Goal: Information Seeking & Learning: Learn about a topic

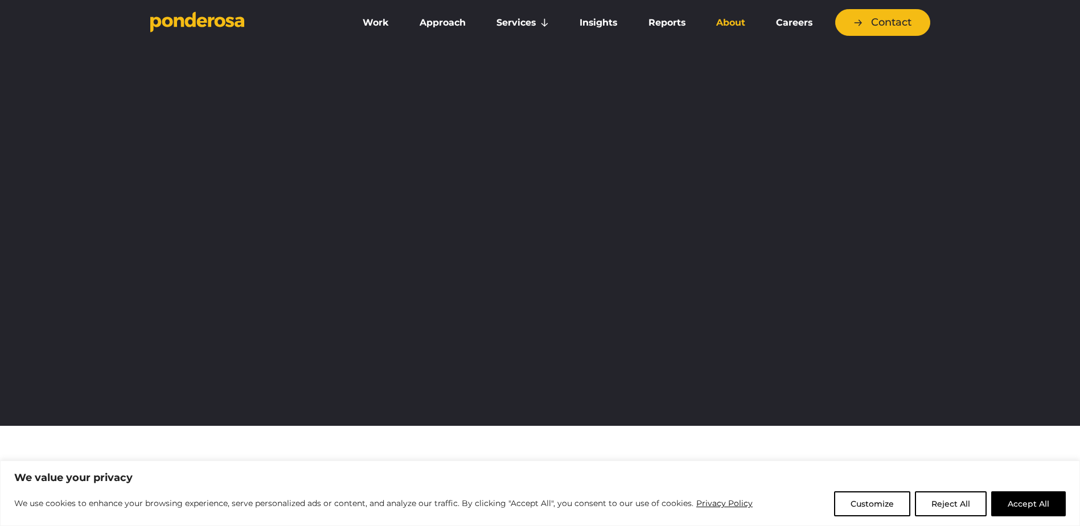
click at [730, 19] on link "About" at bounding box center [730, 23] width 55 height 24
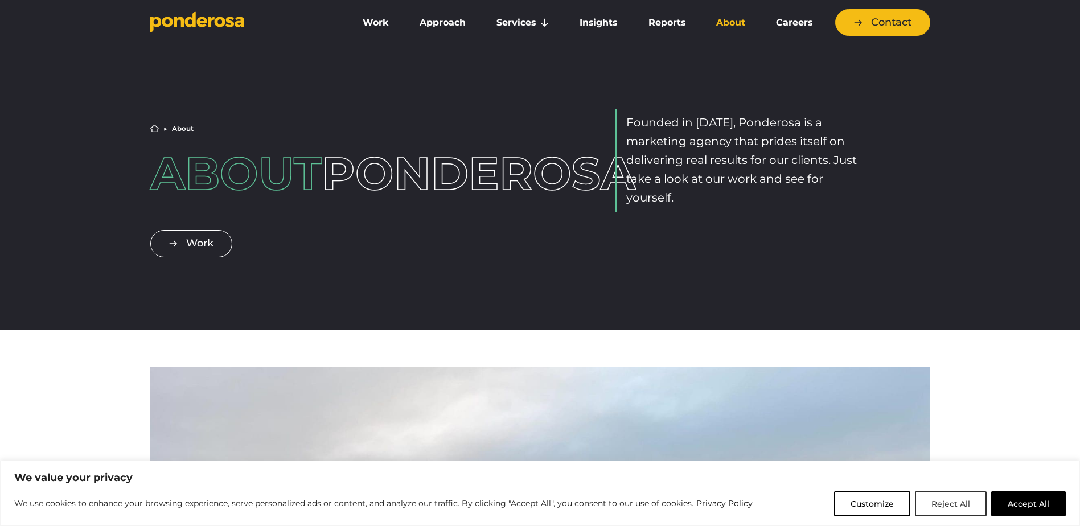
click at [961, 509] on button "Reject All" at bounding box center [951, 503] width 72 height 25
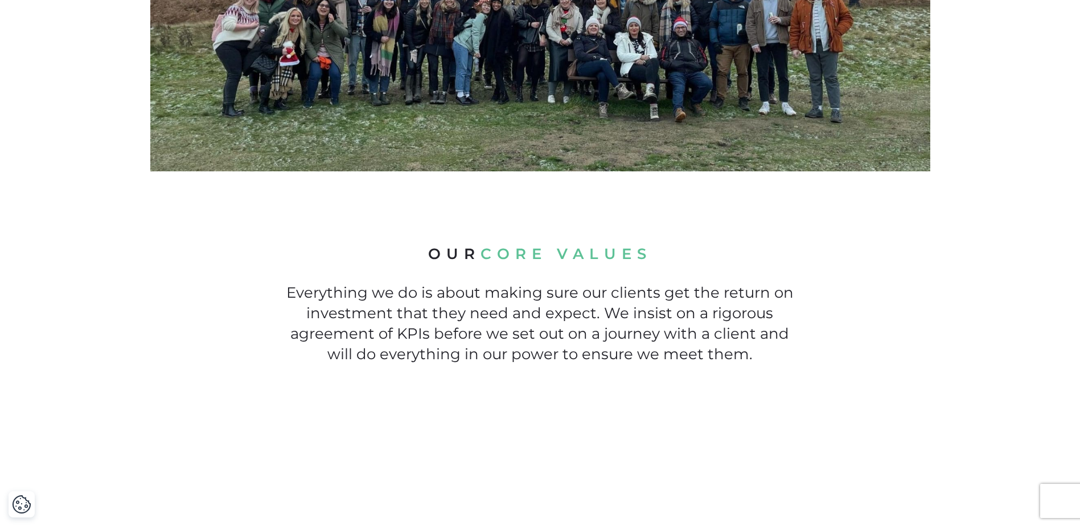
scroll to position [626, 0]
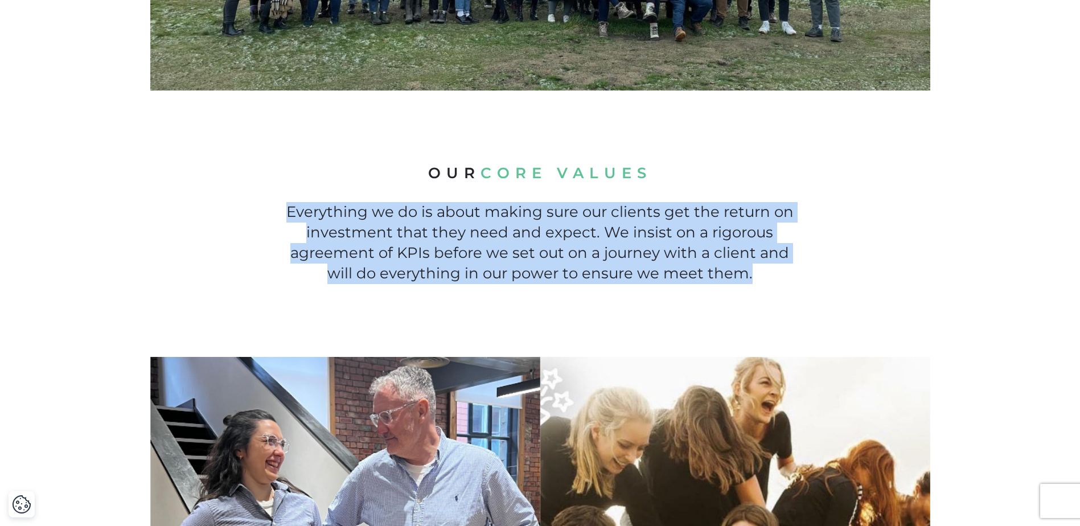
drag, startPoint x: 742, startPoint y: 197, endPoint x: 798, endPoint y: 291, distance: 109.4
click at [798, 284] on div "Our core values Everything we do is about making sure our clients get the retur…" at bounding box center [540, 223] width 797 height 121
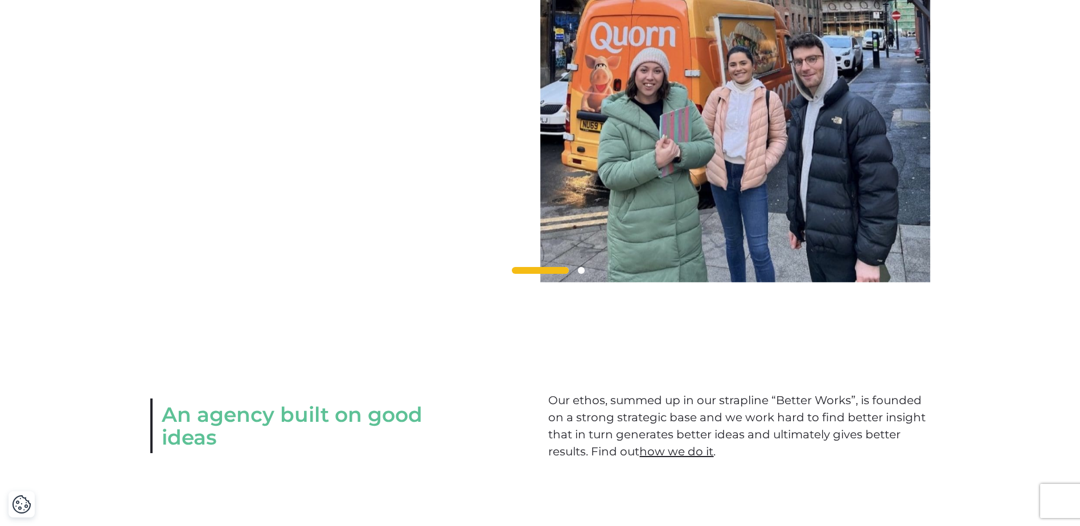
scroll to position [1309, 0]
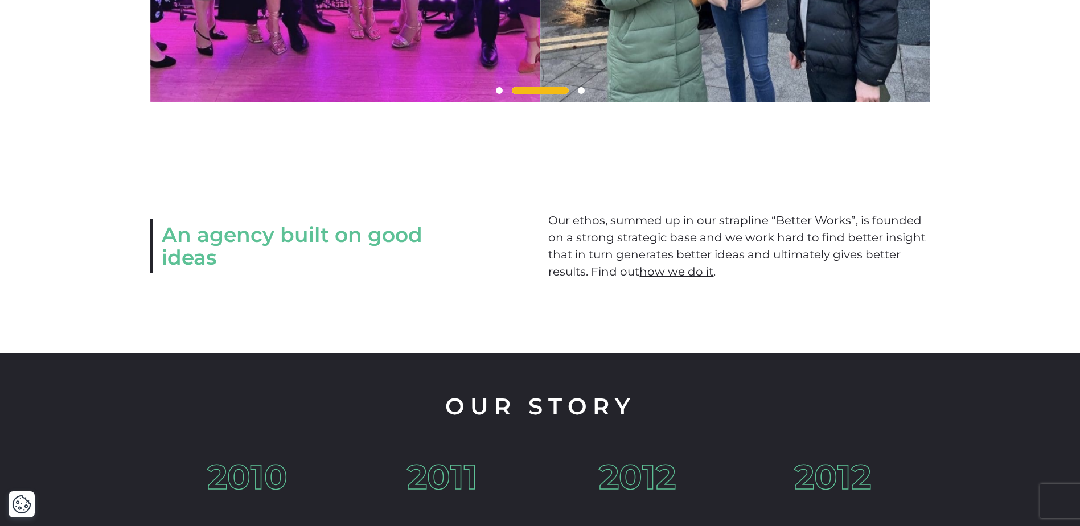
click at [1019, 223] on div "An agency built on good ideas Our ethos, summed up in our strapline “Better Wor…" at bounding box center [540, 246] width 1080 height 214
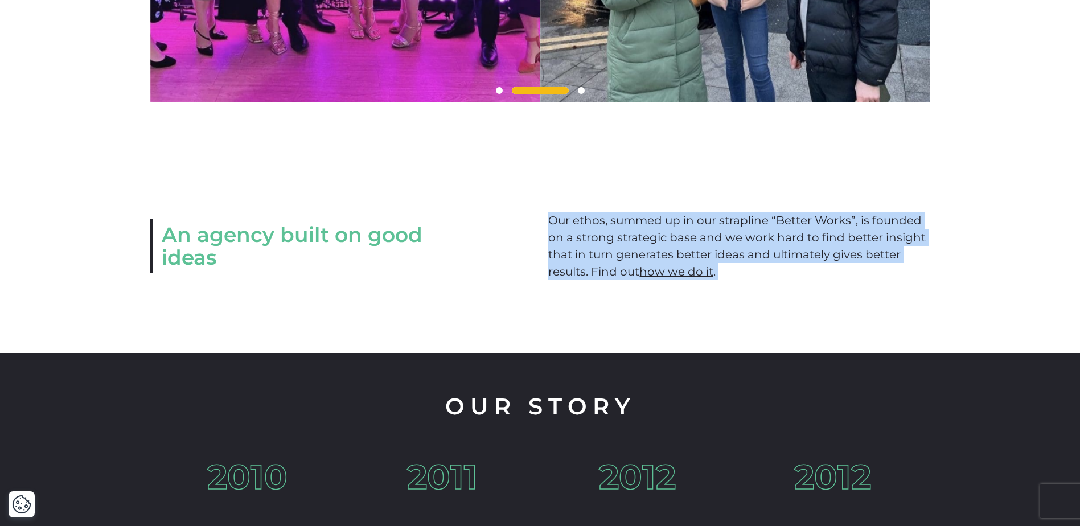
click at [1019, 223] on div "An agency built on good ideas Our ethos, summed up in our strapline “Better Wor…" at bounding box center [540, 246] width 1080 height 214
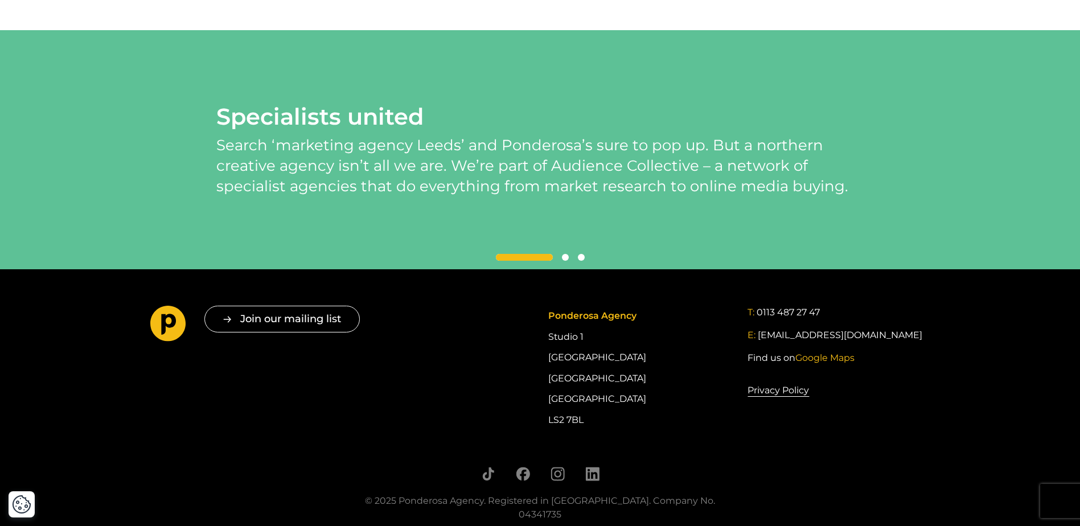
scroll to position [2421, 0]
